Goal: Task Accomplishment & Management: Complete application form

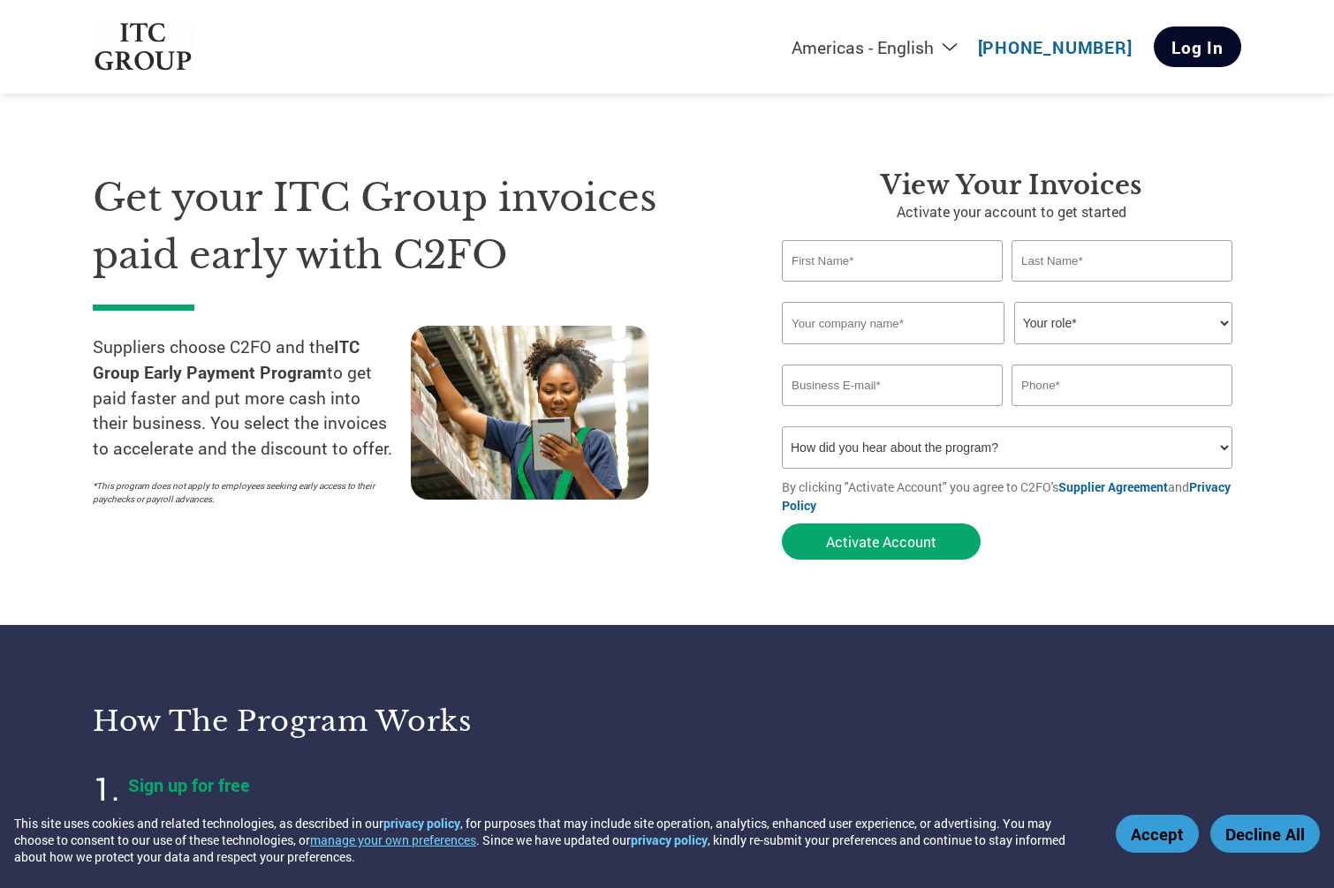
click at [1194, 38] on link "Log In" at bounding box center [1196, 46] width 87 height 41
click at [883, 280] on input "text" at bounding box center [892, 261] width 221 height 42
click at [946, 450] on select "How did you hear about the program? Received a letter Email Social Media Online…" at bounding box center [1007, 448] width 450 height 42
